Goal: Task Accomplishment & Management: Complete application form

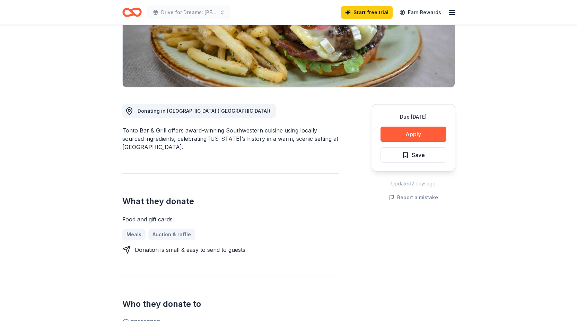
scroll to position [124, 0]
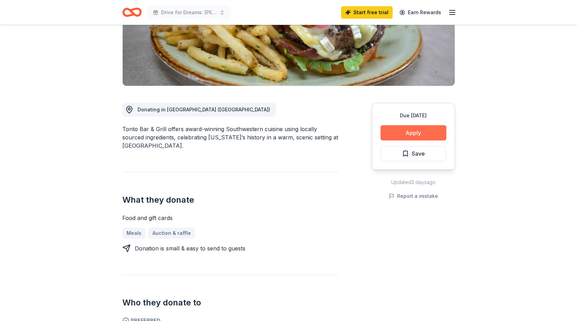
click at [413, 129] on button "Apply" at bounding box center [413, 132] width 66 height 15
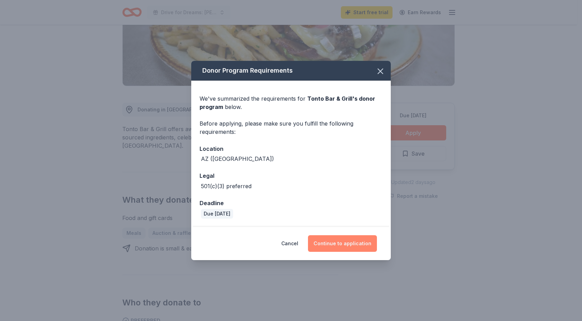
click at [342, 245] on button "Continue to application" at bounding box center [342, 243] width 69 height 17
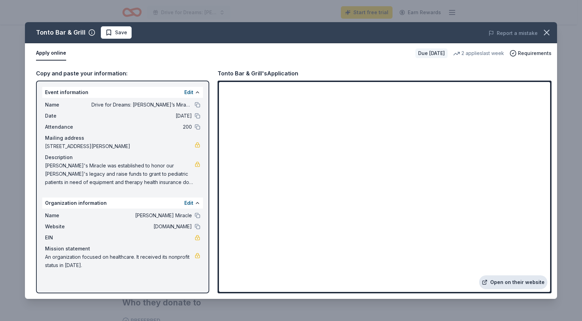
click at [510, 283] on link "Open on their website" at bounding box center [513, 283] width 68 height 14
click at [506, 283] on link "Open on their website" at bounding box center [513, 283] width 68 height 14
click at [548, 33] on icon "button" at bounding box center [547, 33] width 10 height 10
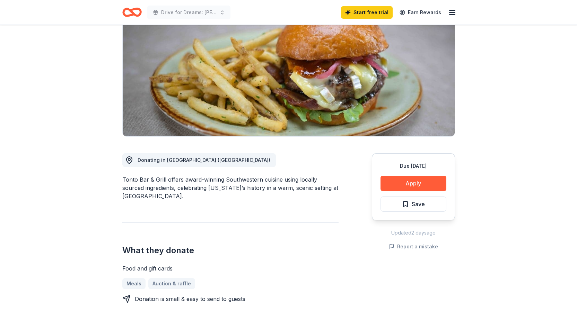
scroll to position [0, 0]
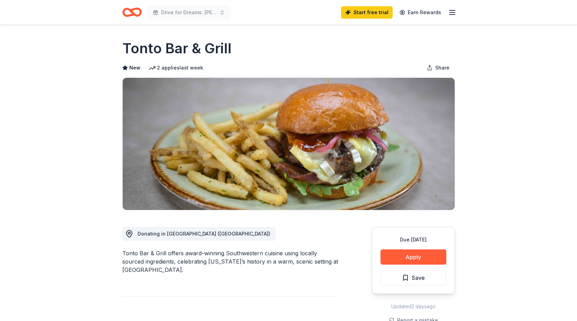
click at [453, 11] on icon "button" at bounding box center [452, 12] width 8 height 8
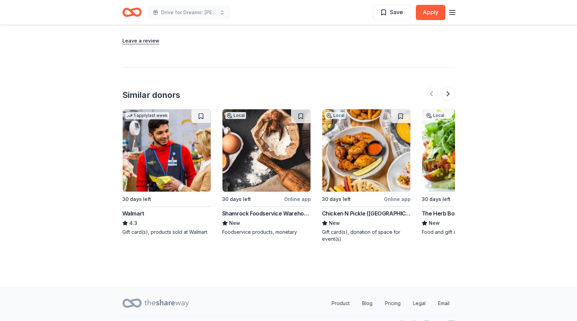
scroll to position [608, 0]
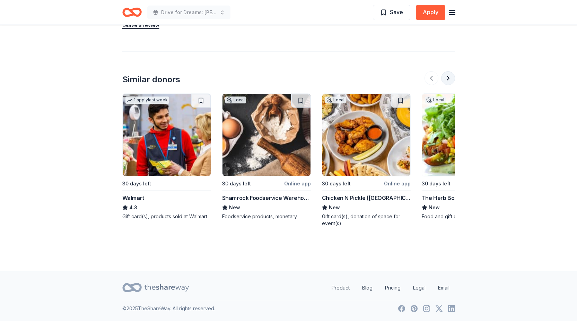
click at [449, 75] on button at bounding box center [448, 78] width 14 height 14
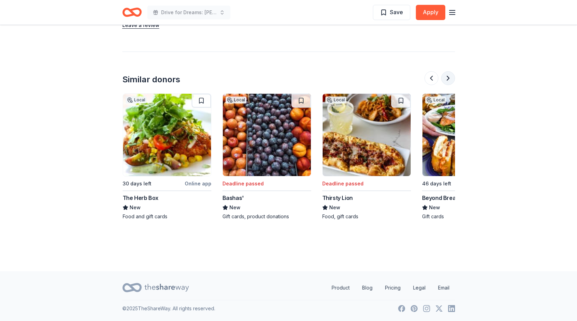
scroll to position [0, 299]
click at [449, 75] on button at bounding box center [448, 78] width 14 height 14
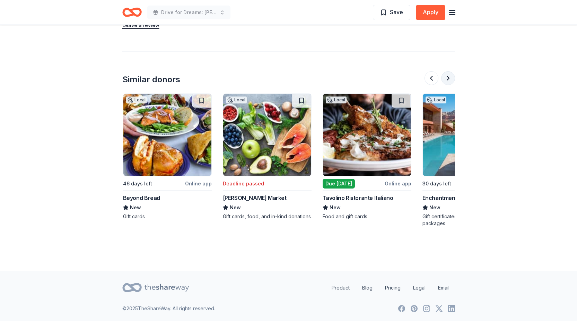
scroll to position [0, 598]
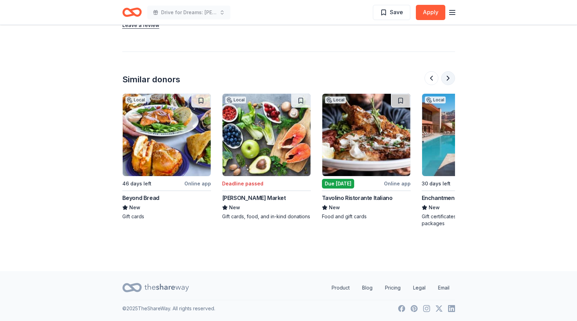
click at [449, 75] on button at bounding box center [448, 78] width 14 height 14
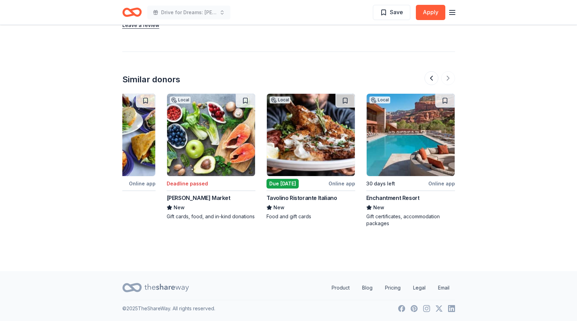
click at [399, 164] on img at bounding box center [410, 135] width 88 height 82
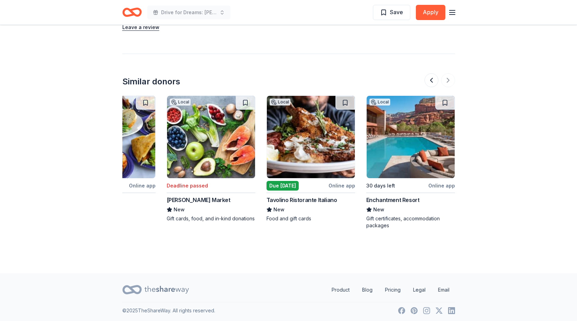
scroll to position [605, 0]
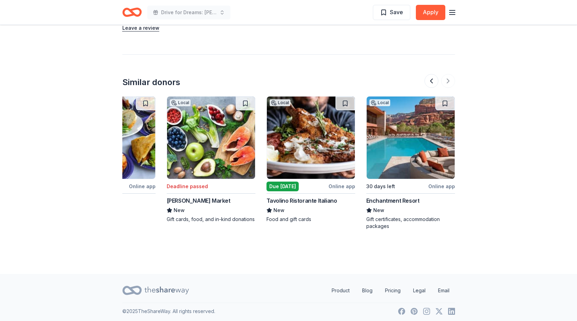
click at [449, 78] on div at bounding box center [439, 81] width 30 height 14
click at [447, 80] on div at bounding box center [439, 81] width 30 height 14
click at [431, 82] on button at bounding box center [431, 81] width 14 height 14
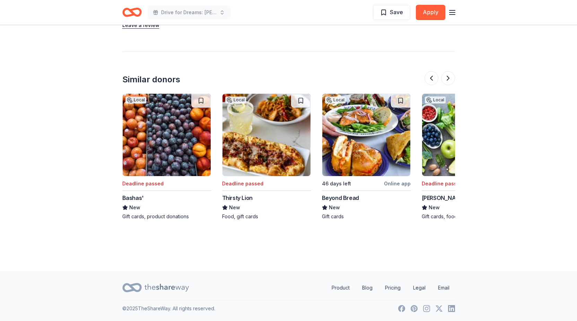
scroll to position [606, 0]
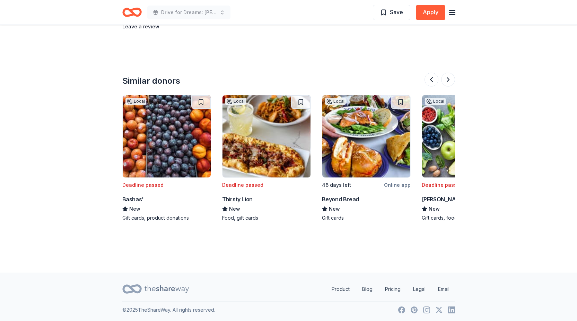
click at [365, 144] on img at bounding box center [366, 136] width 88 height 82
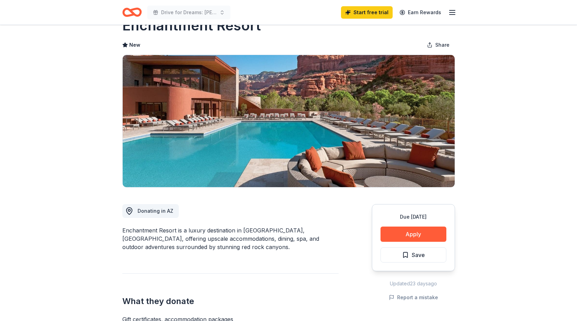
scroll to position [16, 0]
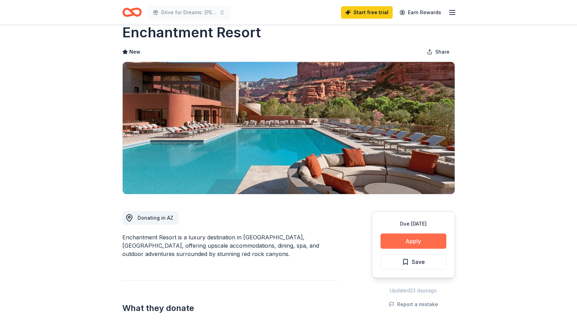
click at [412, 238] on button "Apply" at bounding box center [413, 241] width 66 height 15
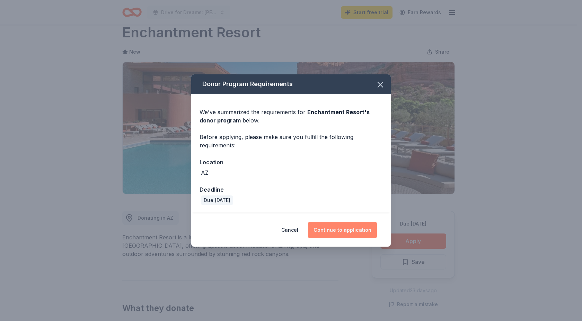
click at [352, 231] on button "Continue to application" at bounding box center [342, 230] width 69 height 17
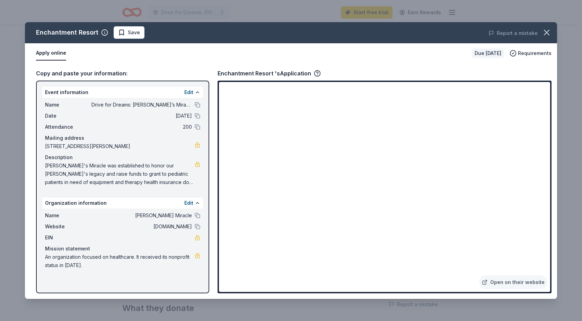
click at [218, 163] on div "Open on their website" at bounding box center [384, 187] width 334 height 213
click at [548, 33] on icon "button" at bounding box center [547, 33] width 10 height 10
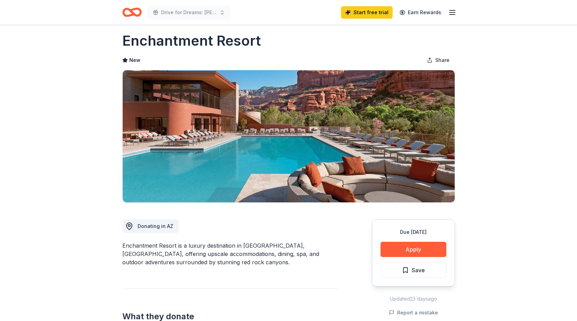
scroll to position [7, 0]
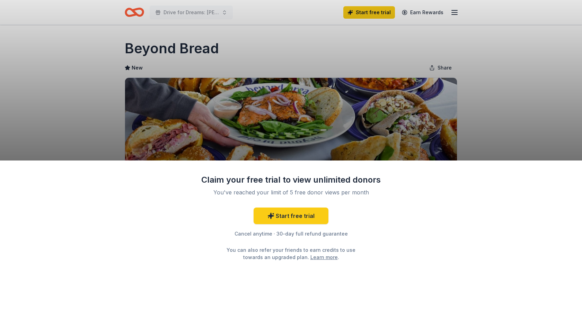
click at [466, 115] on div "Claim your free trial to view unlimited donors You've reached your limit of 5 f…" at bounding box center [291, 160] width 582 height 321
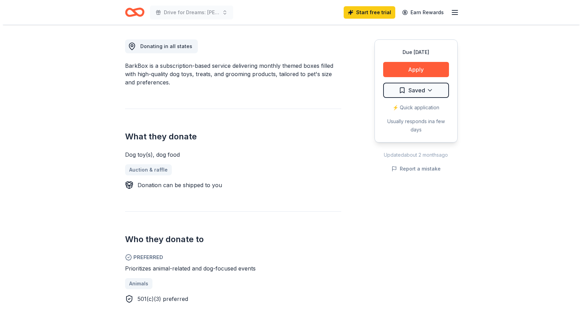
scroll to position [195, 0]
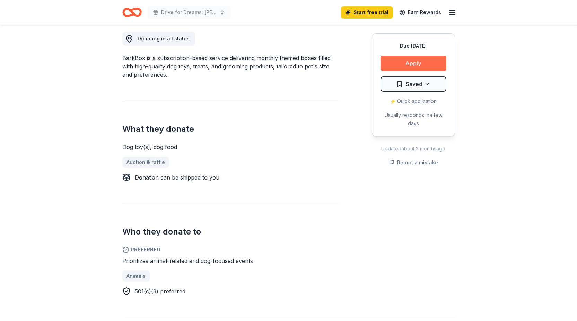
click at [410, 64] on button "Apply" at bounding box center [413, 63] width 66 height 15
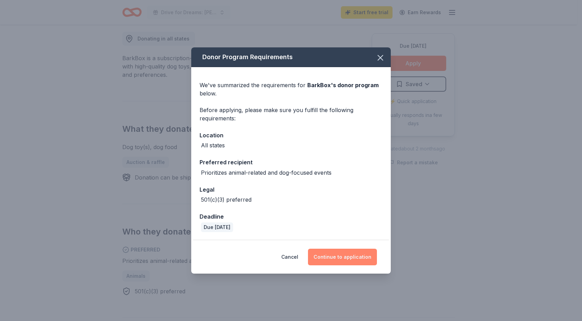
click at [343, 259] on button "Continue to application" at bounding box center [342, 257] width 69 height 17
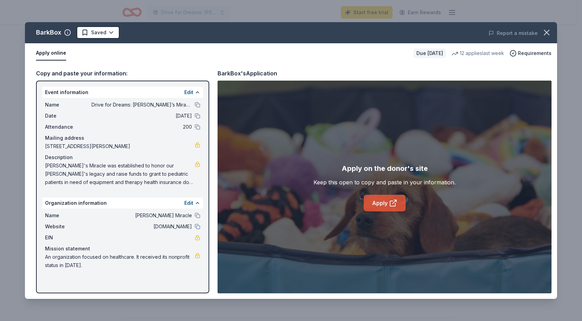
click at [384, 205] on link "Apply" at bounding box center [385, 203] width 42 height 17
